Goal: Information Seeking & Learning: Check status

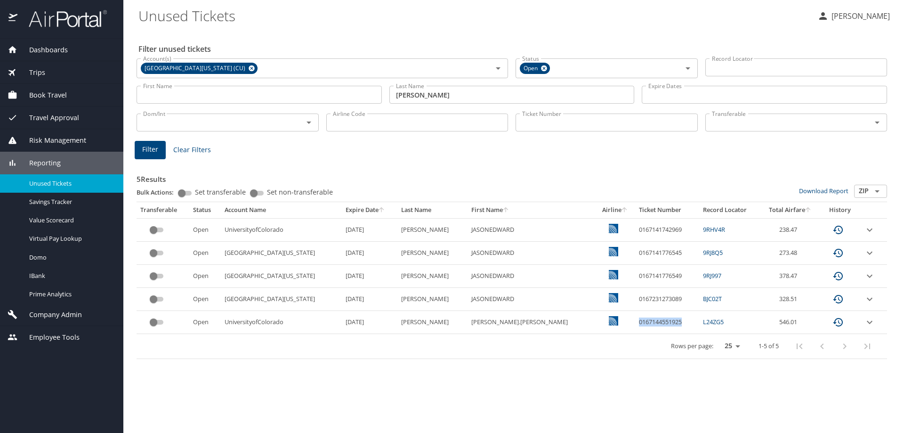
drag, startPoint x: 638, startPoint y: 325, endPoint x: 587, endPoint y: 323, distance: 50.4
click at [635, 323] on td "0167144551925" at bounding box center [667, 322] width 64 height 23
copy td "0167144551925"
click at [635, 326] on td "0167144551925" at bounding box center [667, 322] width 64 height 23
drag, startPoint x: 635, startPoint y: 321, endPoint x: 591, endPoint y: 319, distance: 43.8
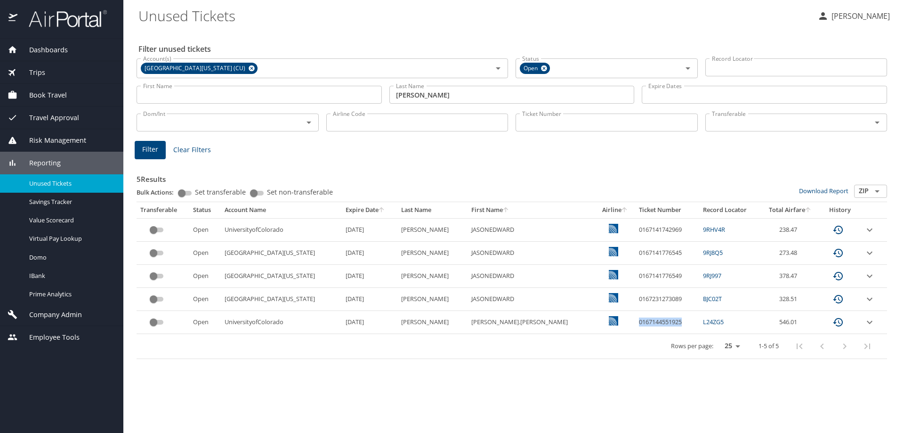
click at [635, 319] on td "0167144551925" at bounding box center [667, 322] width 64 height 23
drag, startPoint x: 697, startPoint y: 322, endPoint x: 692, endPoint y: 323, distance: 5.2
click at [699, 323] on td "L24ZG5" at bounding box center [729, 322] width 61 height 23
drag, startPoint x: 705, startPoint y: 323, endPoint x: 668, endPoint y: 323, distance: 36.7
click at [699, 323] on td "L24ZG5" at bounding box center [729, 322] width 61 height 23
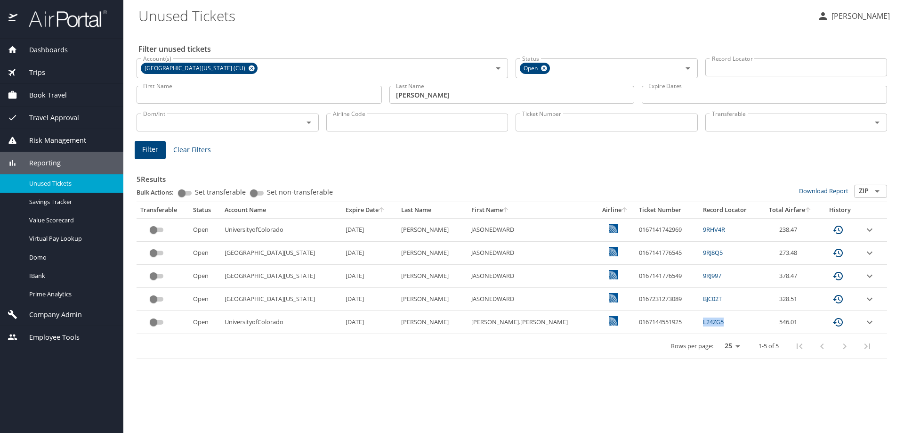
copy link "L24ZG5"
click at [699, 318] on td "L24ZG5" at bounding box center [729, 322] width 61 height 23
drag, startPoint x: 693, startPoint y: 320, endPoint x: 667, endPoint y: 321, distance: 25.9
click at [699, 321] on td "L24ZG5" at bounding box center [729, 322] width 61 height 23
copy link "L24ZG5"
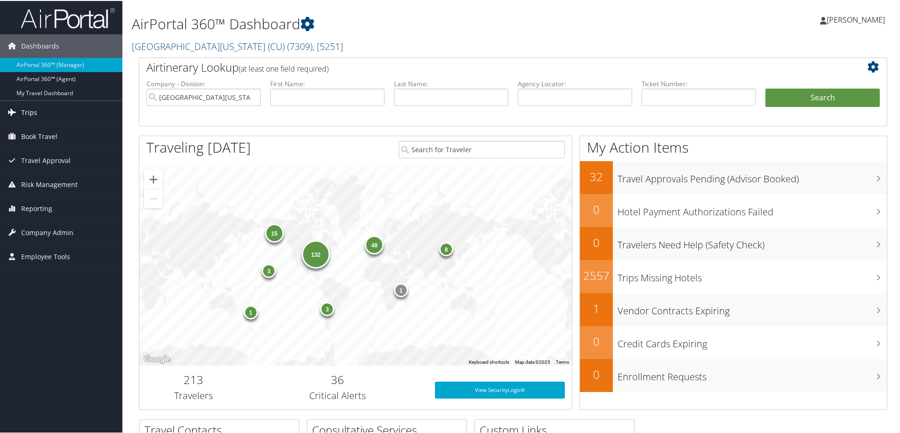
click at [26, 113] on span "Trips" at bounding box center [29, 112] width 16 height 24
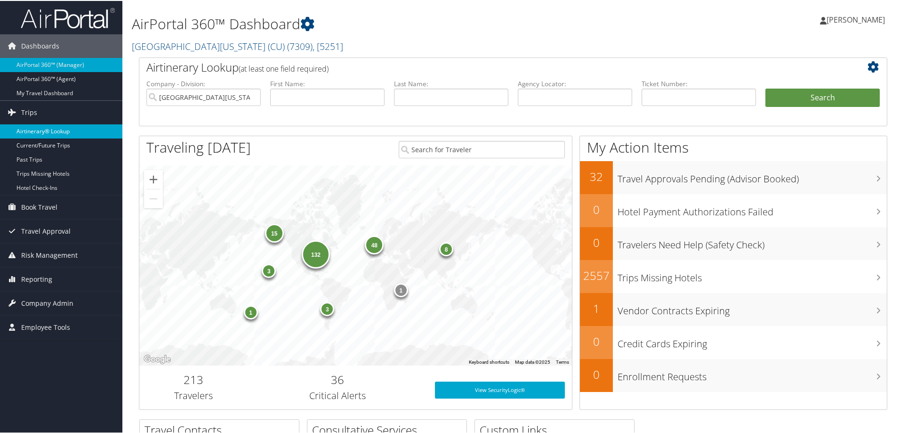
click at [31, 128] on link "Airtinerary® Lookup" at bounding box center [61, 130] width 122 height 14
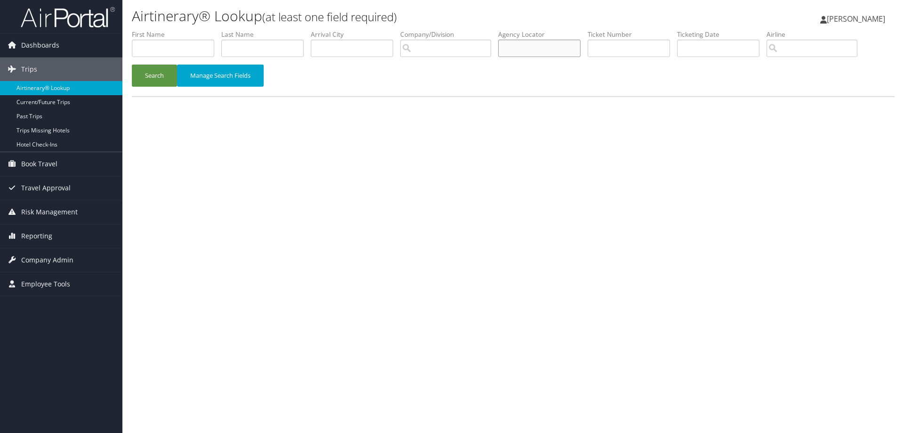
click at [539, 47] on input "text" at bounding box center [539, 48] width 82 height 17
paste input "L24ZG5"
type input "L24ZG5"
click at [156, 75] on button "Search" at bounding box center [154, 76] width 45 height 22
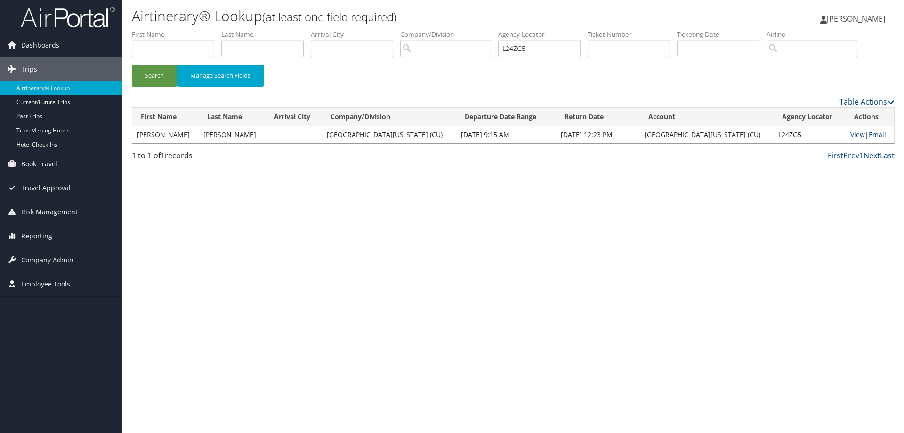
click at [850, 132] on link "View" at bounding box center [857, 134] width 15 height 9
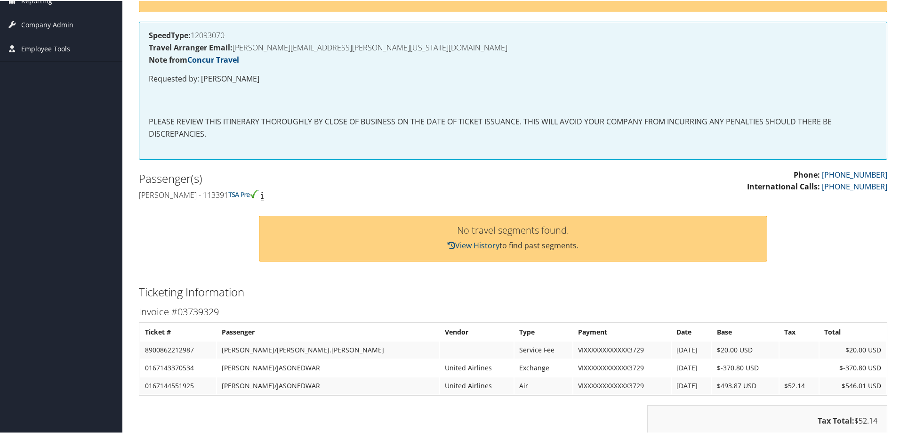
scroll to position [33, 0]
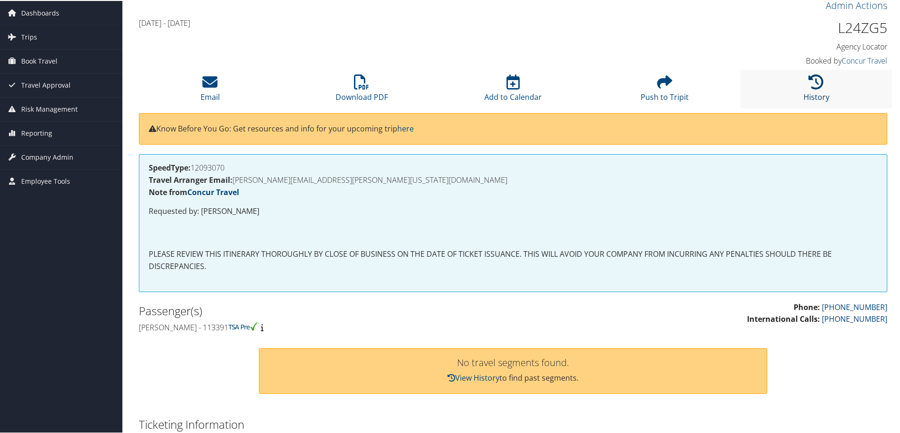
click at [814, 83] on icon at bounding box center [816, 80] width 15 height 15
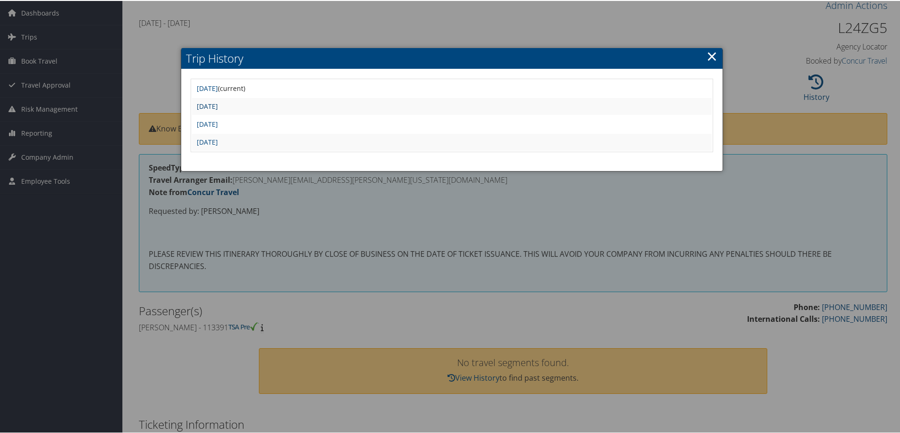
click at [212, 107] on link "Mon Sep 30 11:00:58 MDT 2024" at bounding box center [207, 105] width 21 height 9
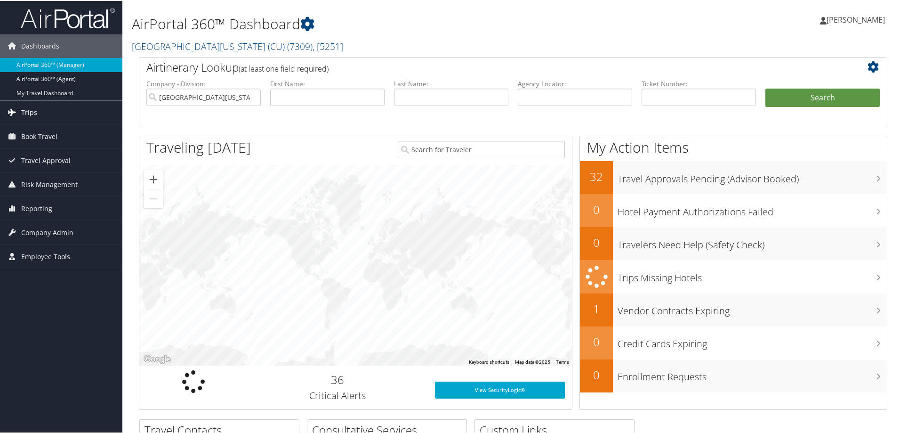
click at [37, 110] on link "Trips" at bounding box center [61, 112] width 122 height 24
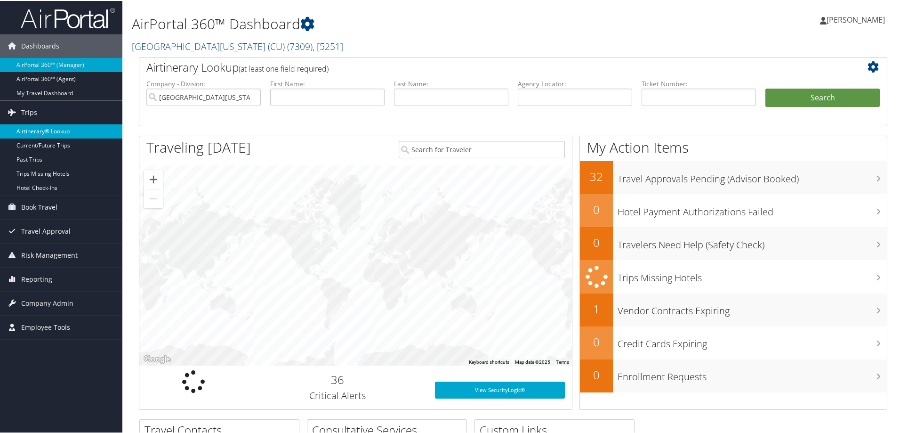
click at [49, 125] on link "Airtinerary® Lookup" at bounding box center [61, 130] width 122 height 14
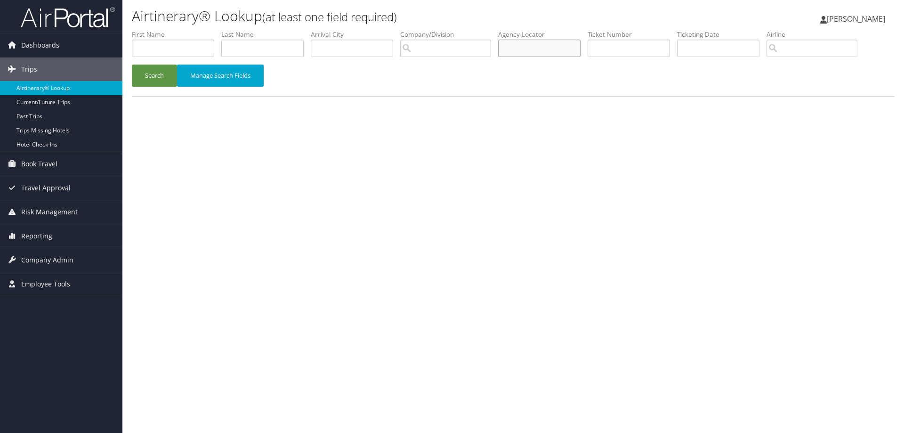
click at [545, 41] on input "text" at bounding box center [539, 48] width 82 height 17
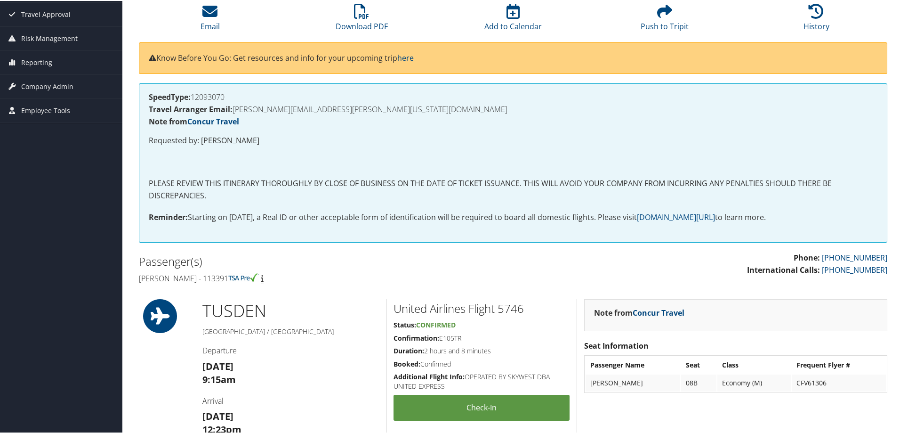
scroll to position [94, 0]
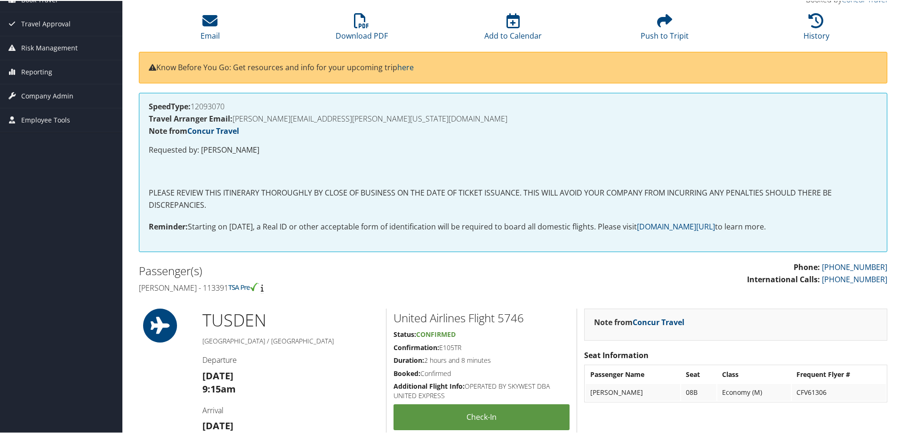
drag, startPoint x: 230, startPoint y: 101, endPoint x: 195, endPoint y: 105, distance: 35.5
click at [195, 105] on div "SpeedType: 12093070 Travel Arranger Email: [PERSON_NAME][EMAIL_ADDRESS][PERSON_…" at bounding box center [513, 171] width 749 height 159
copy h4 "12093070"
